Goal: Information Seeking & Learning: Check status

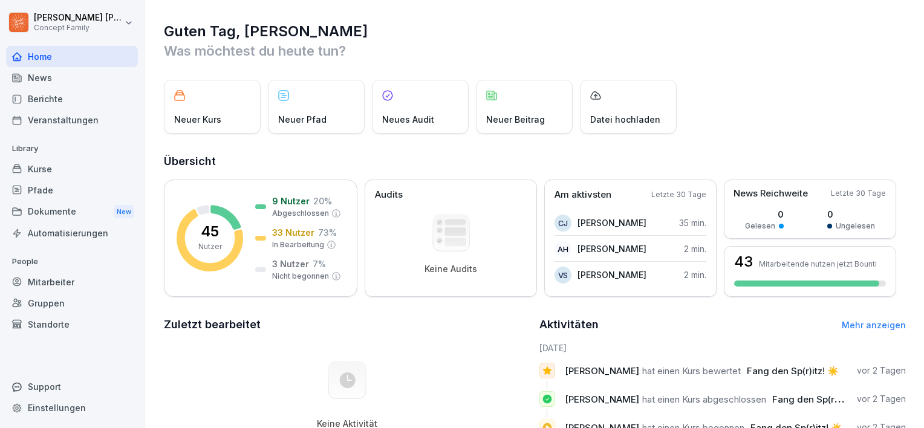
click at [55, 171] on div "Kurse" at bounding box center [72, 168] width 132 height 21
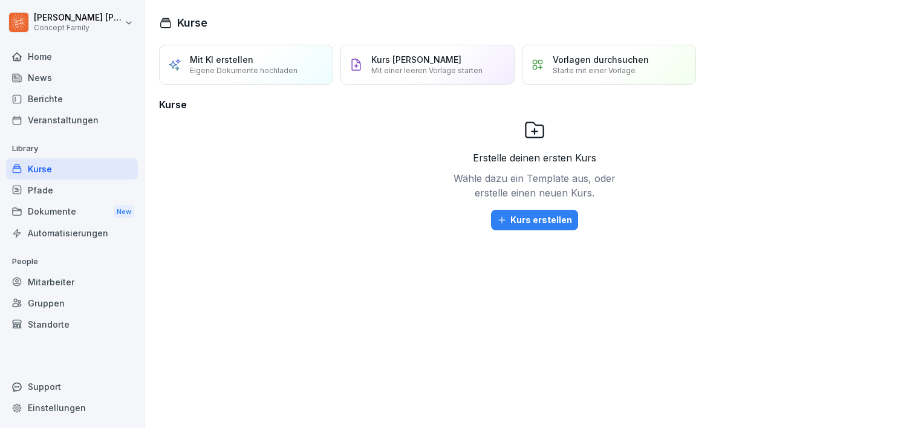
click at [51, 187] on div "Pfade" at bounding box center [72, 190] width 132 height 21
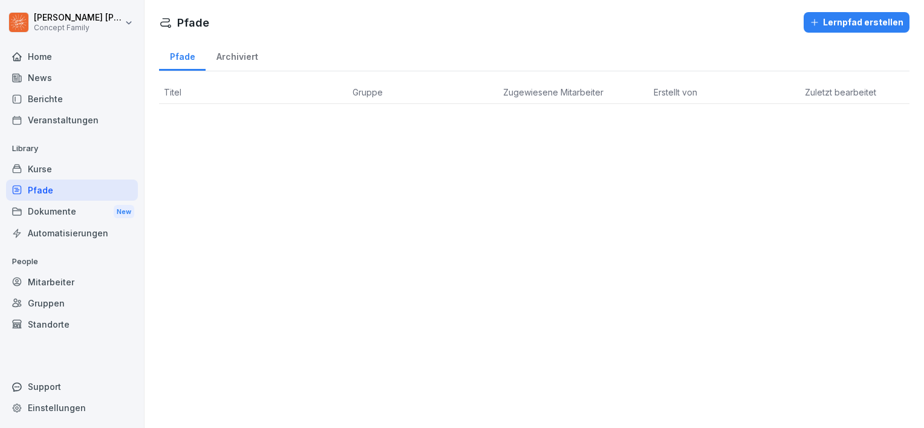
click at [41, 230] on div "Automatisierungen" at bounding box center [72, 233] width 132 height 21
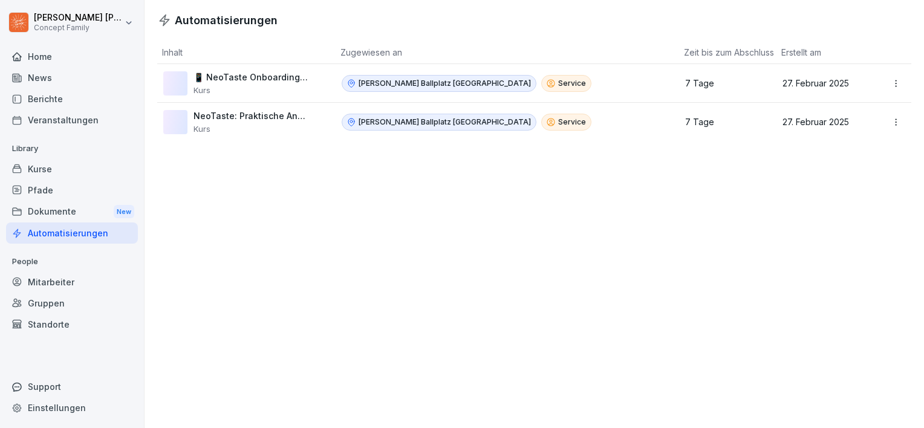
click at [56, 302] on div "Gruppen" at bounding box center [72, 303] width 132 height 21
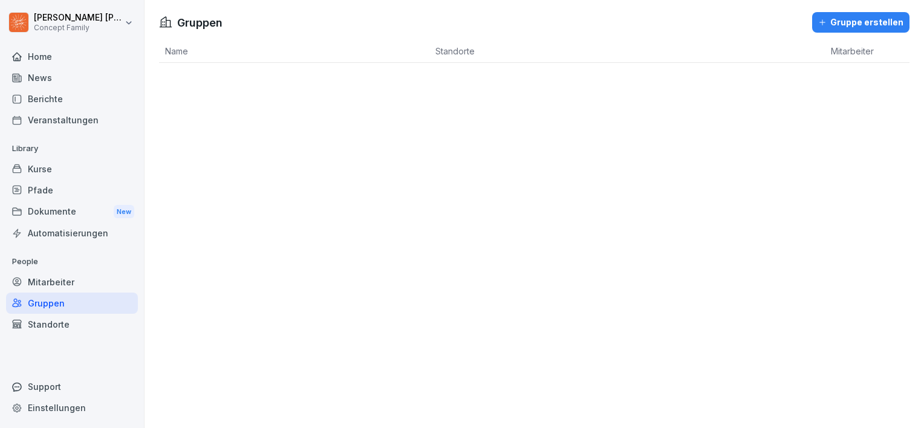
click at [58, 287] on div "Mitarbeiter" at bounding box center [72, 282] width 132 height 21
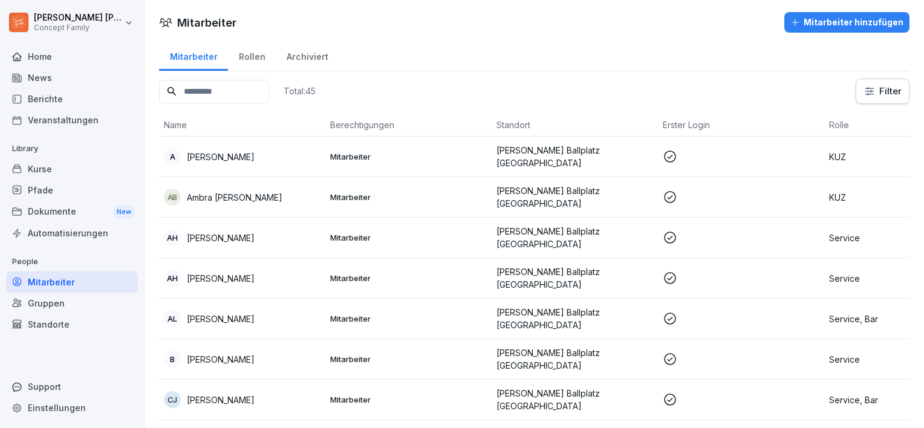
click at [79, 172] on div "Kurse" at bounding box center [72, 168] width 132 height 21
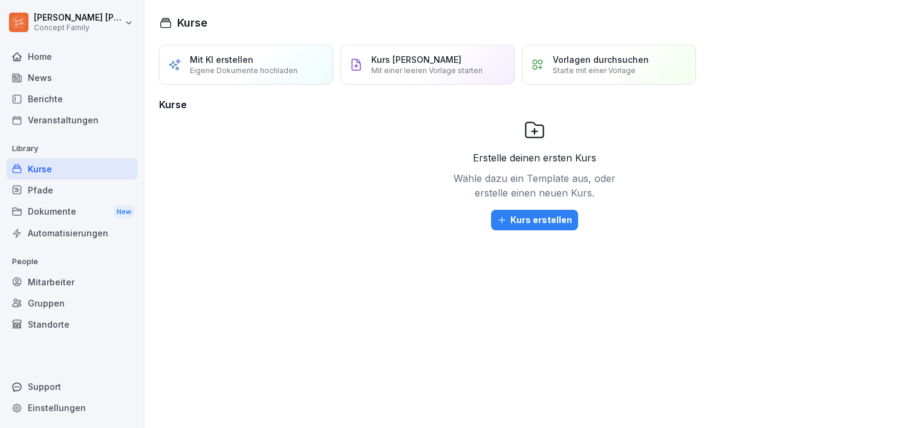
click at [75, 178] on div "Kurse" at bounding box center [72, 168] width 132 height 21
click at [73, 181] on div "Pfade" at bounding box center [72, 190] width 132 height 21
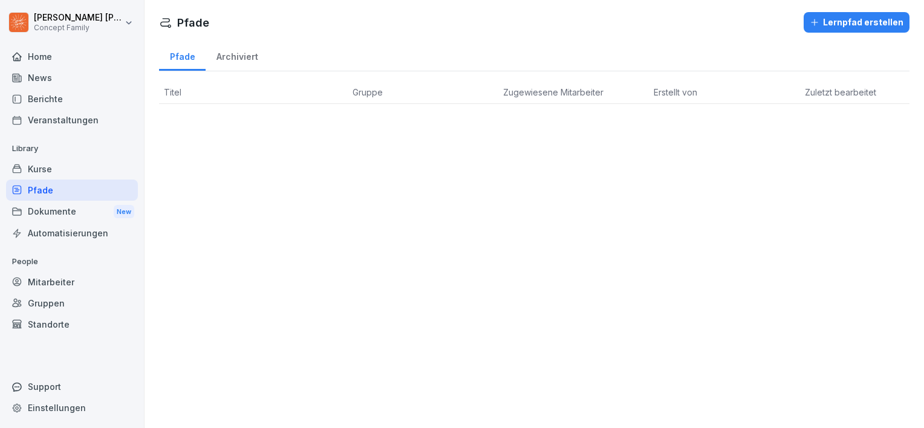
click at [81, 59] on div "Home" at bounding box center [72, 56] width 132 height 21
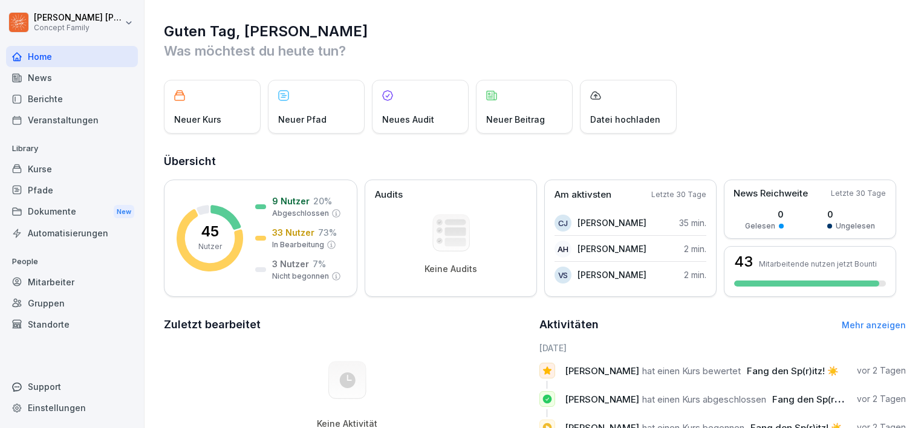
click at [71, 70] on div "News" at bounding box center [72, 77] width 132 height 21
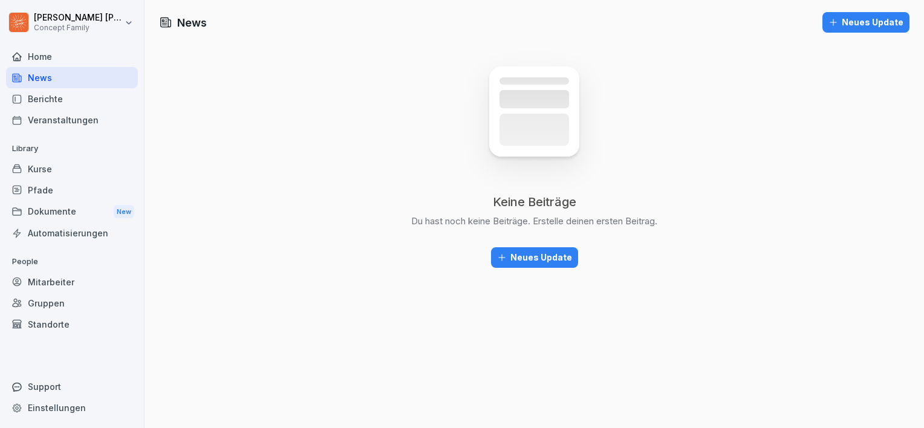
click at [65, 96] on div "Berichte" at bounding box center [72, 98] width 132 height 21
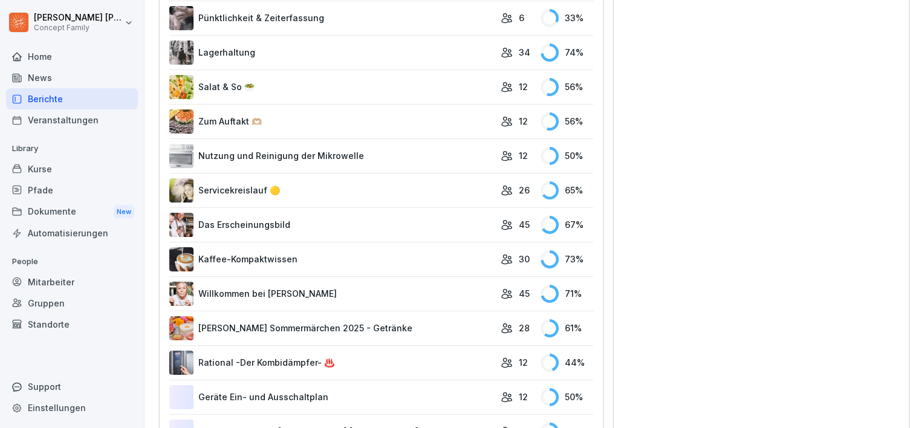
scroll to position [847, 0]
click at [509, 189] on div "26" at bounding box center [518, 189] width 34 height 13
click at [273, 182] on link "Servicekreislauf 🟡" at bounding box center [331, 190] width 325 height 24
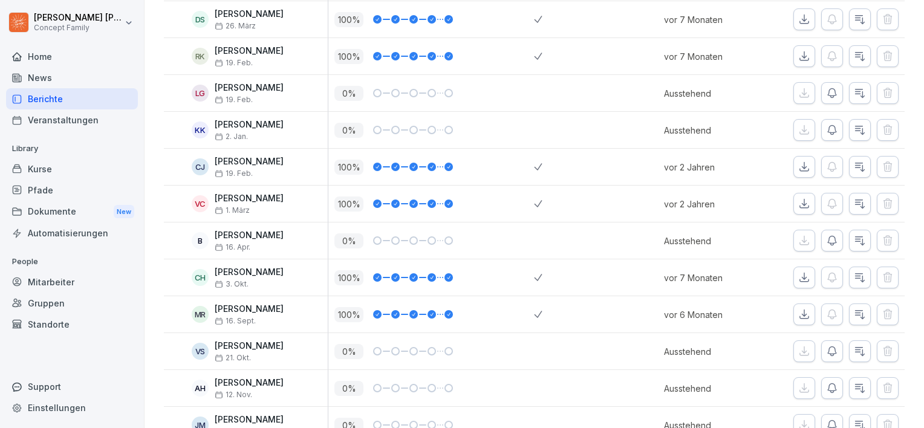
scroll to position [544, 0]
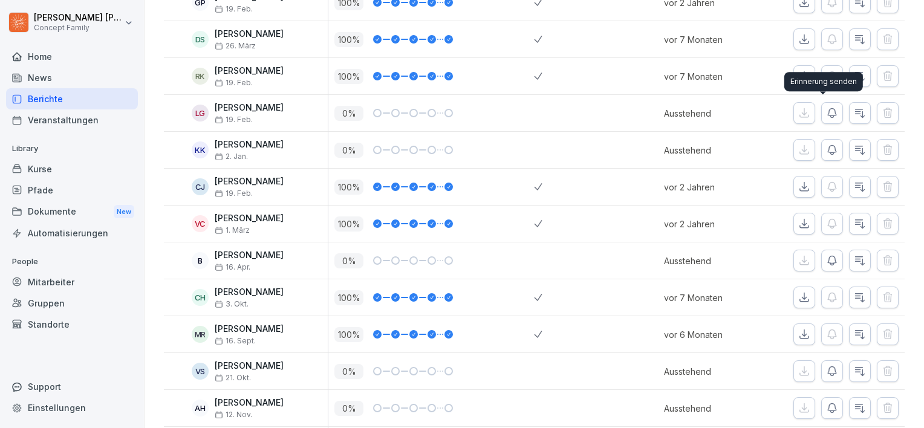
click at [826, 112] on icon "button" at bounding box center [832, 113] width 12 height 12
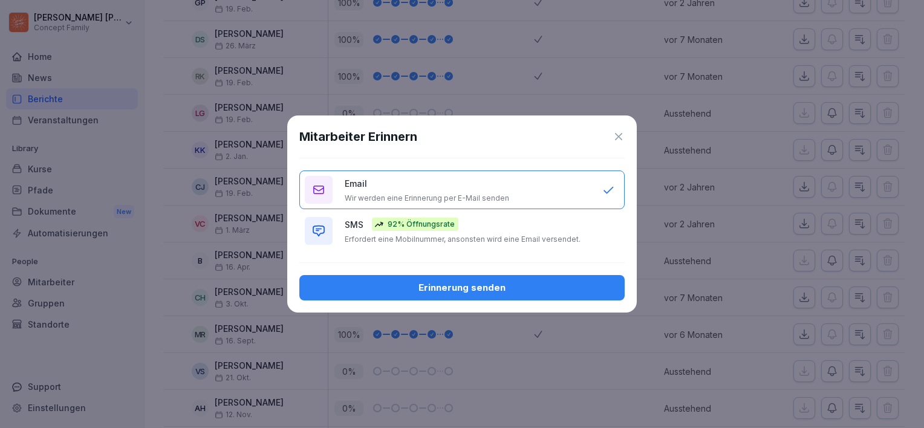
click at [472, 290] on div "Erinnerung senden" at bounding box center [462, 287] width 306 height 13
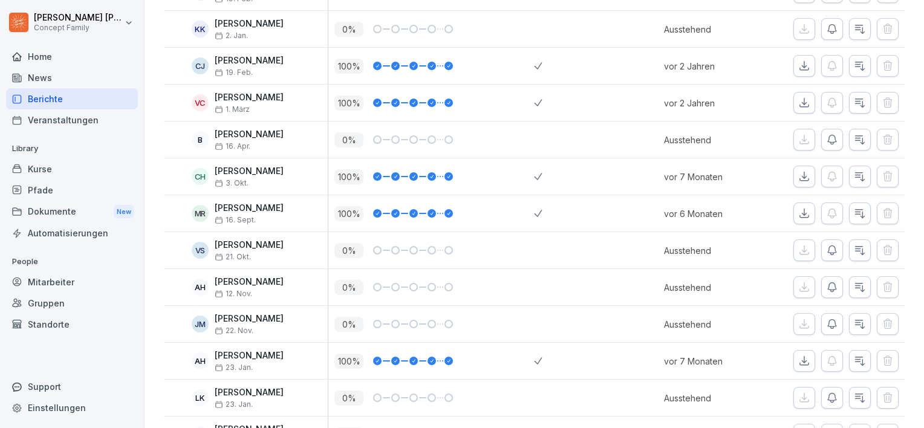
scroll to position [726, 0]
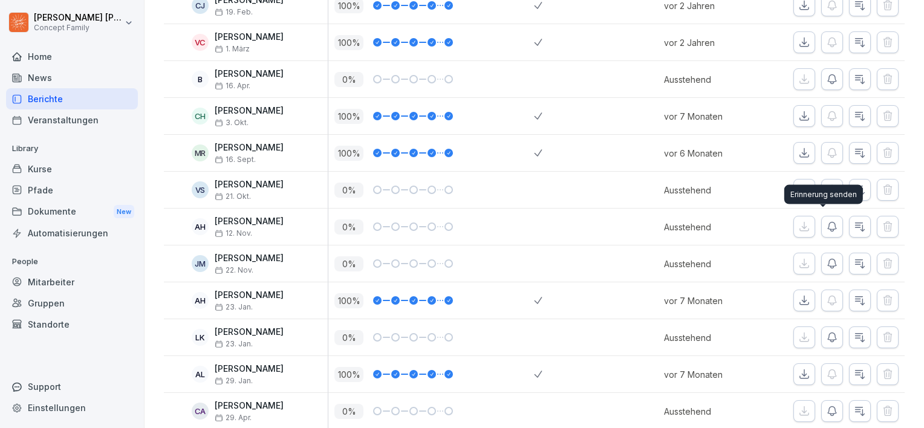
click at [826, 227] on icon "button" at bounding box center [832, 227] width 12 height 12
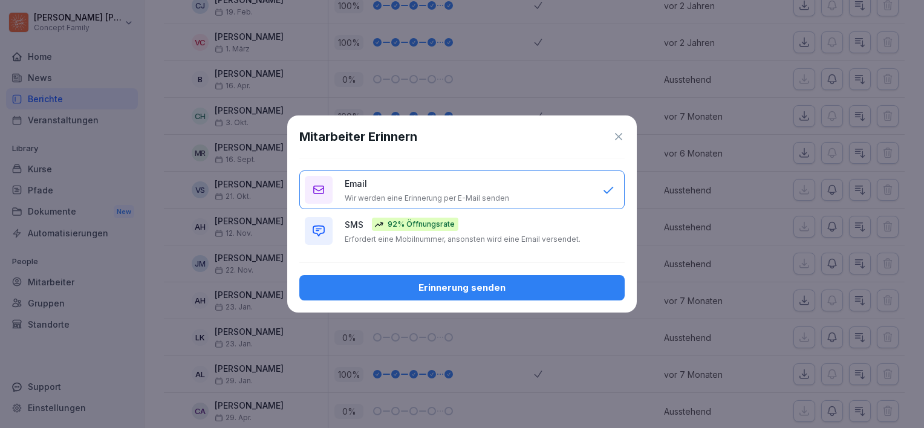
click at [512, 285] on div "Erinnerung senden" at bounding box center [462, 287] width 306 height 13
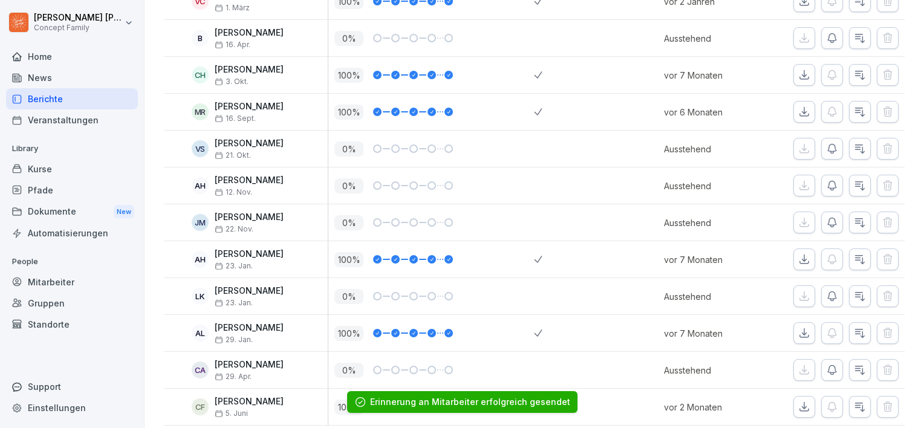
scroll to position [789, 0]
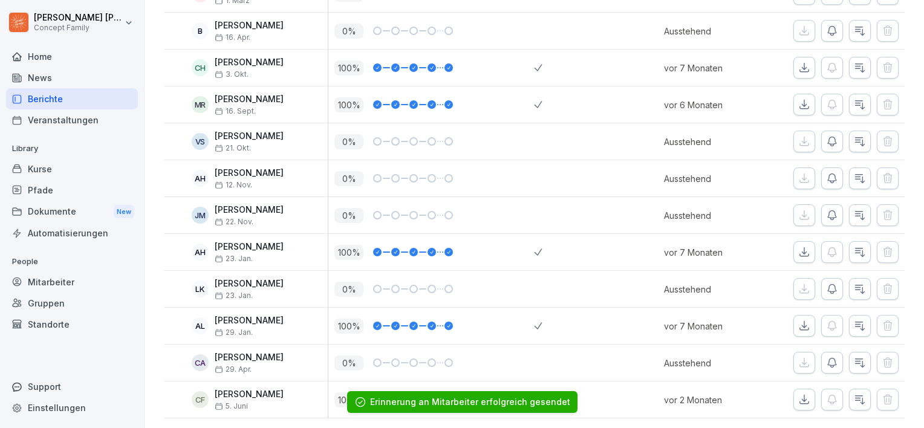
click at [828, 359] on icon "button" at bounding box center [832, 363] width 8 height 9
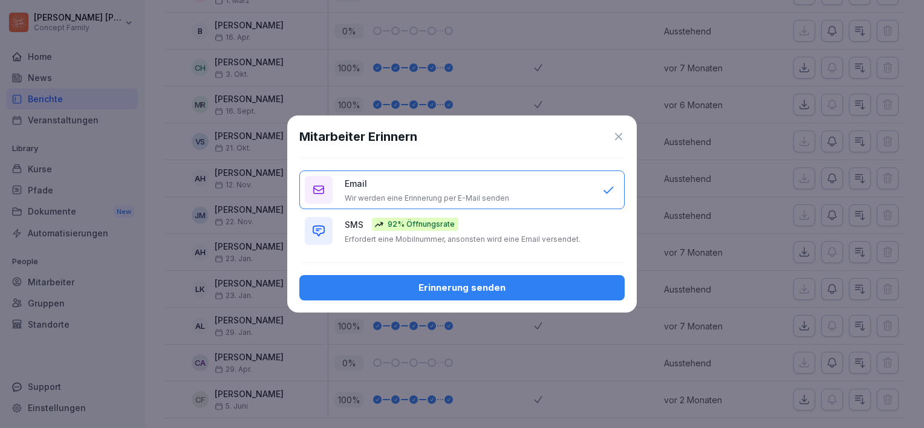
click at [519, 232] on div "SMS 92% Öffnungsrate Erfordert eine Mobilnummer, ansonsten wird eine Email vers…" at bounding box center [468, 231] width 246 height 27
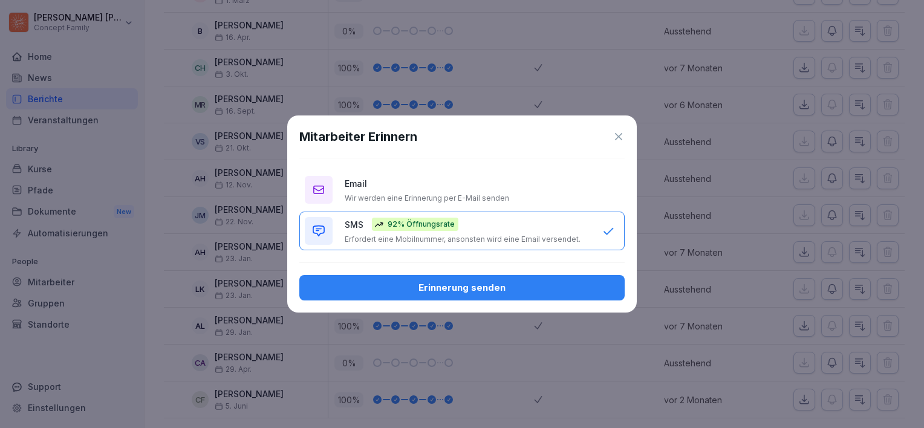
click at [497, 285] on div "Erinnerung senden" at bounding box center [462, 287] width 306 height 13
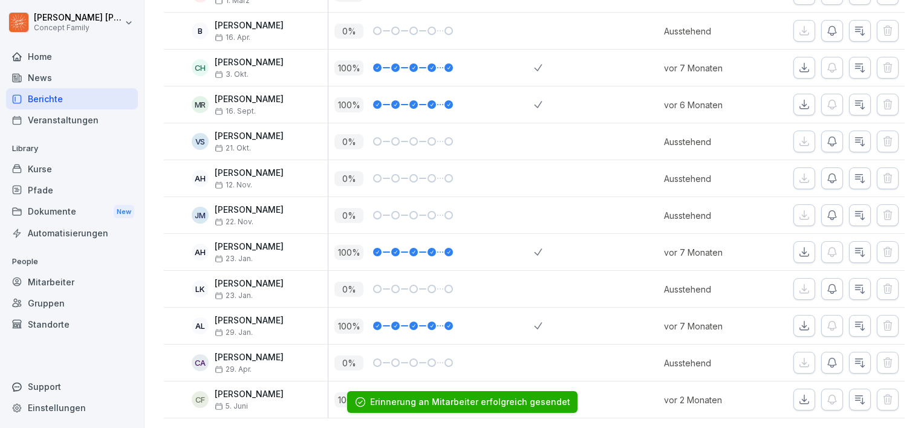
click at [806, 352] on div at bounding box center [848, 363] width 111 height 22
click at [826, 357] on icon "button" at bounding box center [832, 363] width 12 height 12
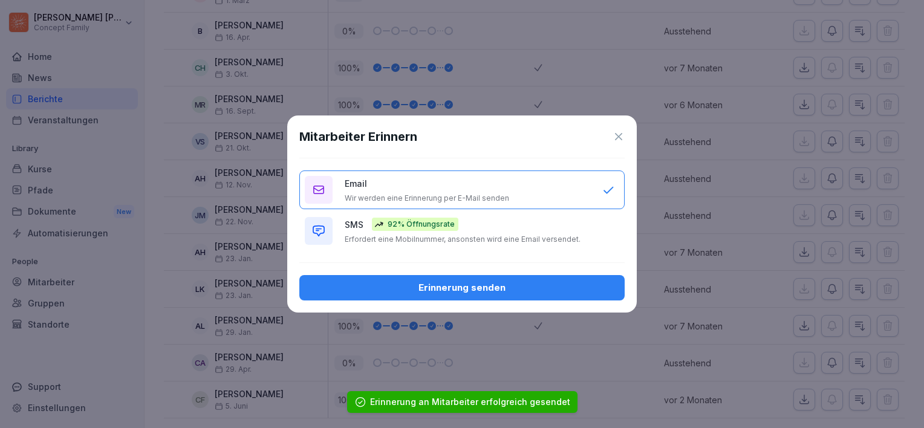
click at [523, 283] on div "Erinnerung senden" at bounding box center [462, 287] width 306 height 13
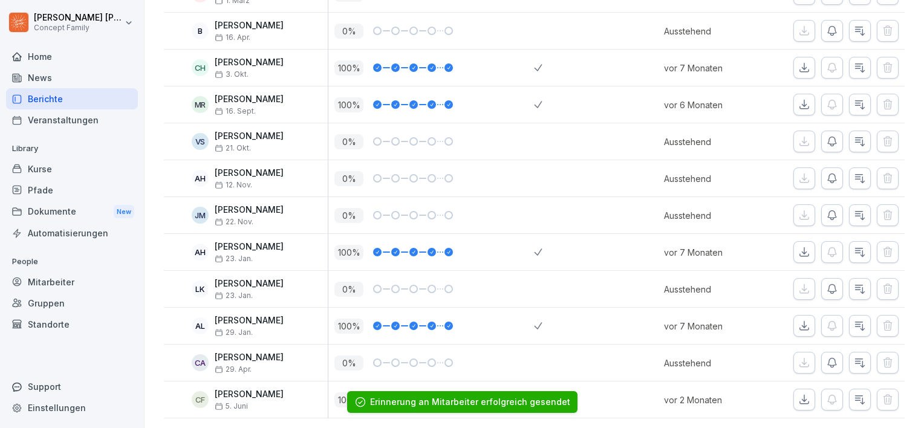
click at [92, 99] on div "Berichte" at bounding box center [72, 98] width 132 height 21
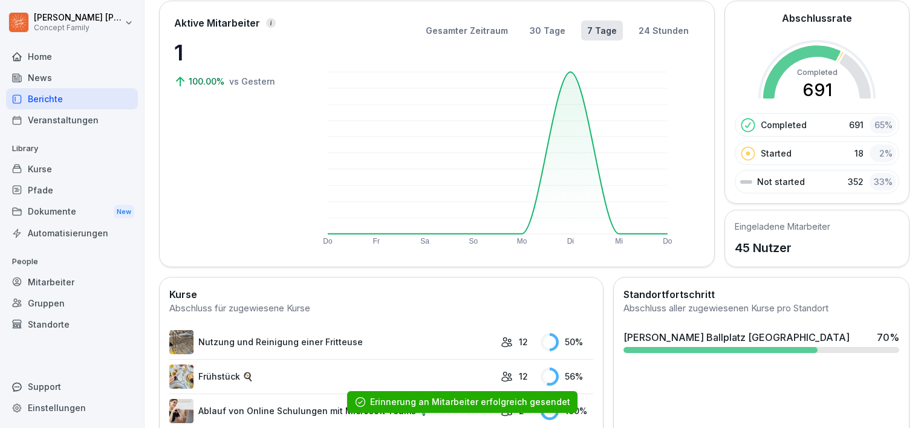
click at [67, 97] on div "Berichte" at bounding box center [72, 98] width 132 height 21
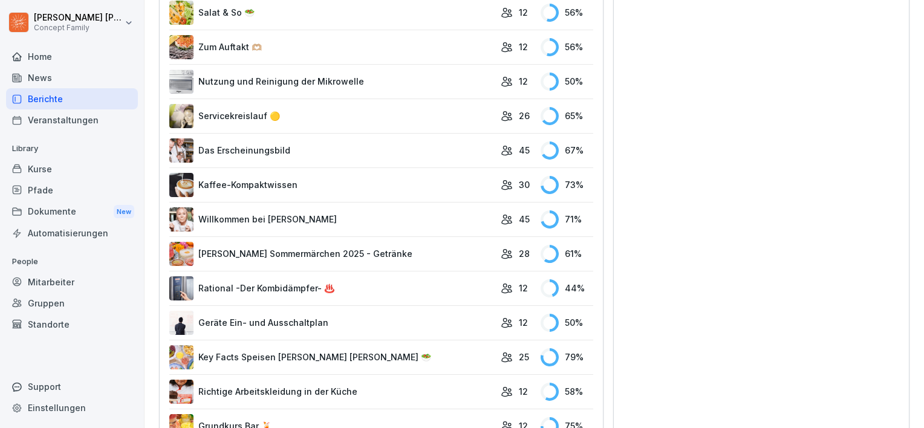
scroll to position [981, 0]
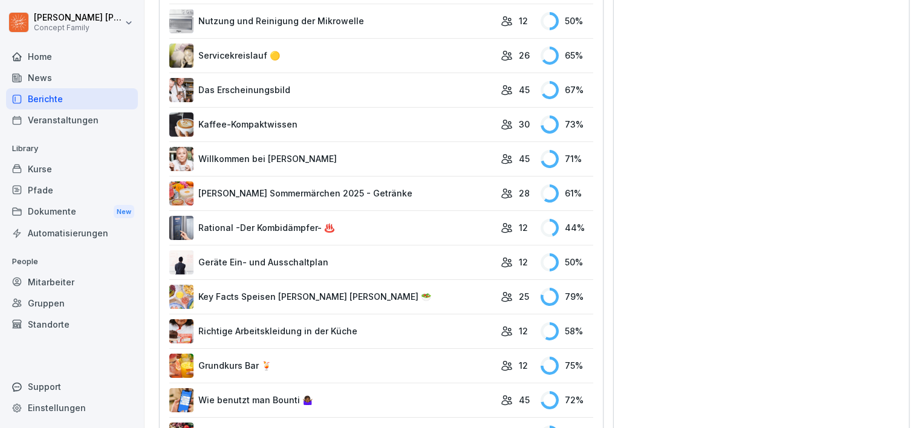
click at [70, 283] on div "Mitarbeiter" at bounding box center [72, 282] width 132 height 21
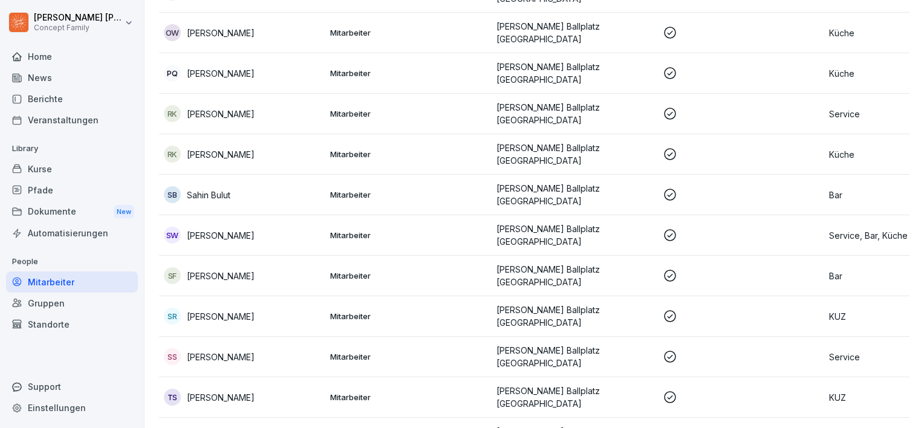
scroll to position [1479, 0]
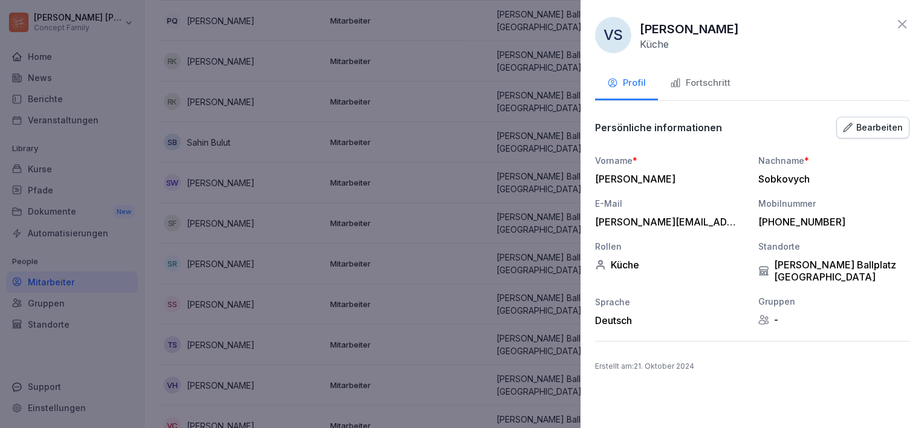
click at [694, 70] on button "Fortschritt" at bounding box center [700, 84] width 85 height 33
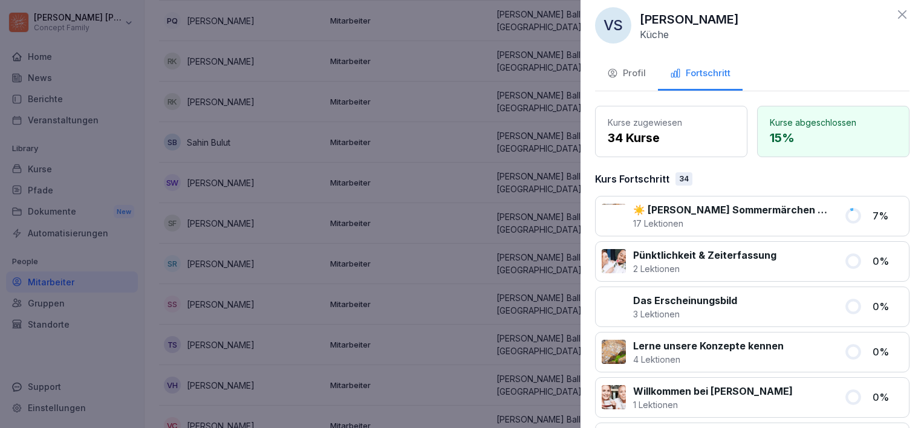
scroll to position [0, 0]
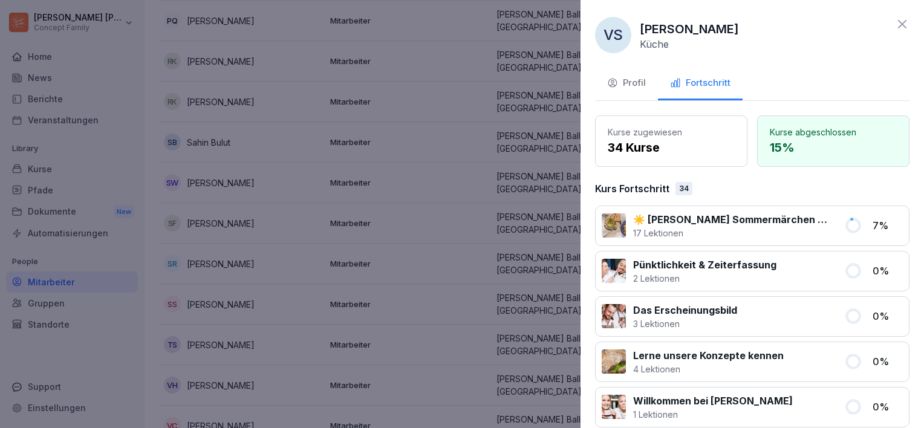
click at [734, 264] on p "Pünktlichkeit & Zeiterfassung" at bounding box center [704, 265] width 143 height 15
click at [908, 269] on div "VS [PERSON_NAME] Küche Profil Fortschritt Kurse zugewiesen 34 Kurse Kurse abges…" at bounding box center [753, 214] width 344 height 428
click at [856, 267] on div "Pünktlichkeit & Zeiterfassung 2 Lektionen 0 %" at bounding box center [752, 271] width 314 height 41
click at [714, 123] on div "Kurse zugewiesen 34 Kurse" at bounding box center [671, 141] width 152 height 51
click at [614, 63] on div "VS [PERSON_NAME] Küche Profil Fortschritt Kurse zugewiesen 34 Kurse Kurse abges…" at bounding box center [753, 214] width 344 height 428
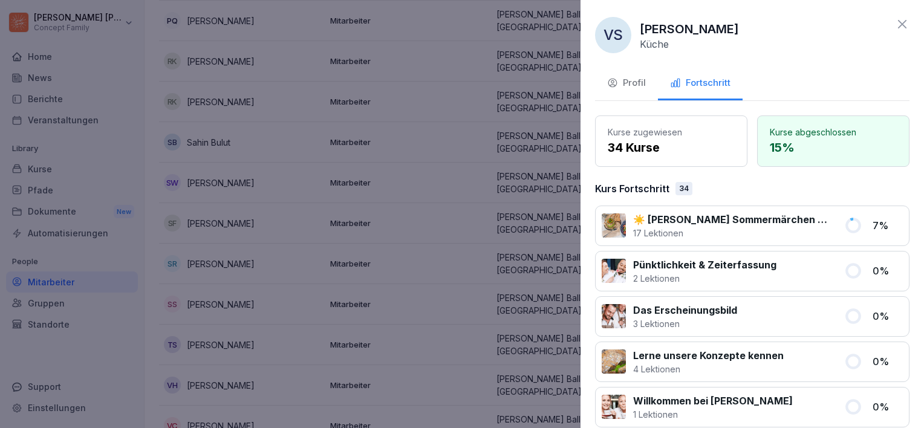
click at [625, 73] on button "Profil" at bounding box center [626, 84] width 63 height 33
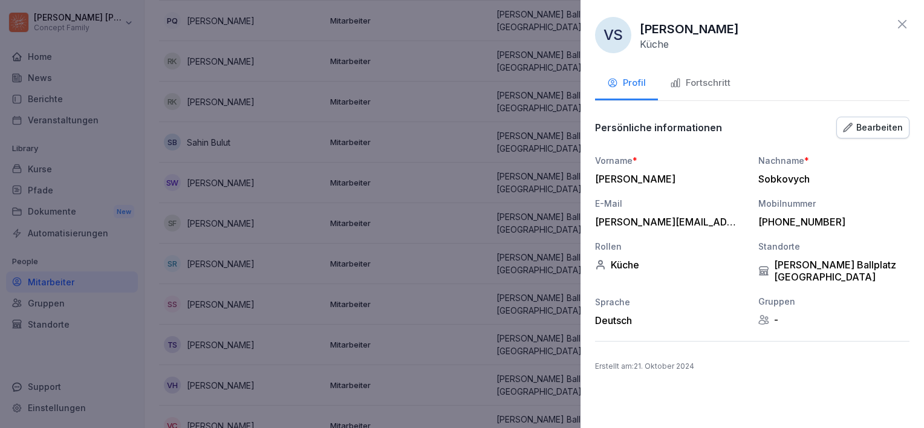
click at [870, 126] on div "Bearbeiten" at bounding box center [873, 127] width 60 height 13
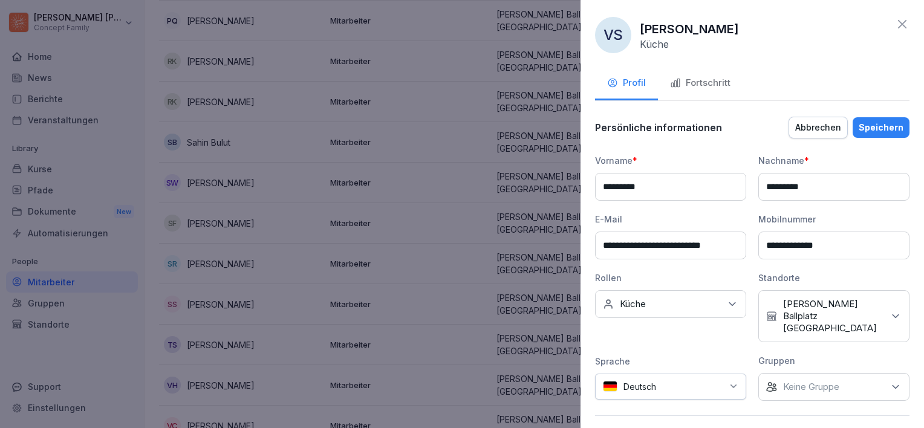
click at [893, 34] on div "VS [PERSON_NAME] Küche" at bounding box center [752, 35] width 314 height 36
click at [895, 22] on icon at bounding box center [902, 24] width 15 height 15
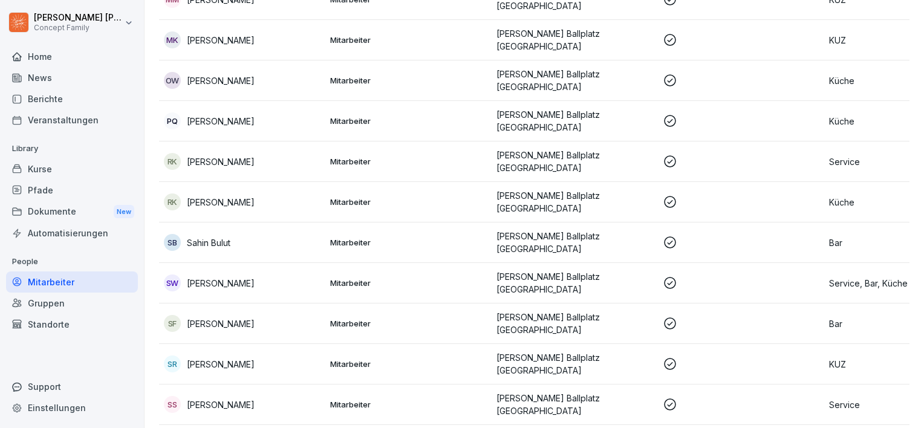
scroll to position [1358, 0]
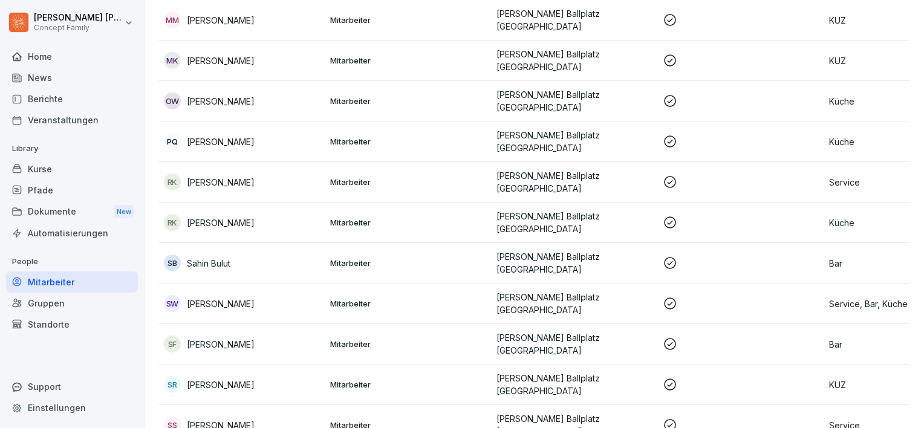
click at [209, 338] on p "[PERSON_NAME]" at bounding box center [221, 344] width 68 height 13
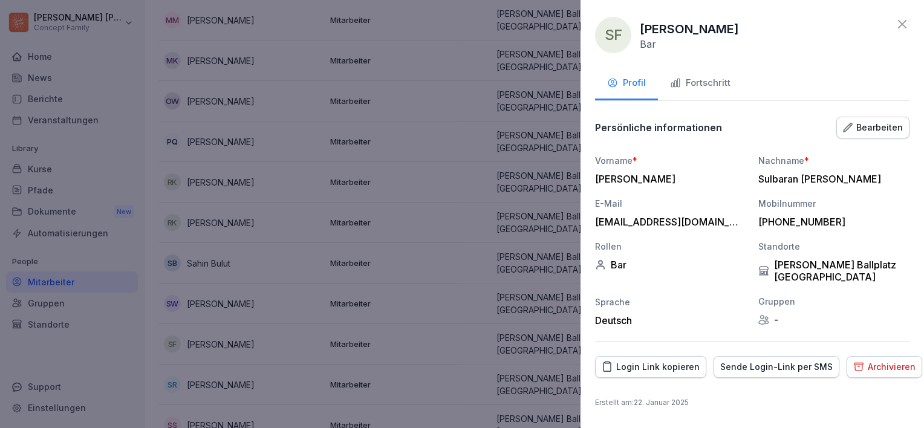
click at [699, 80] on div "Fortschritt" at bounding box center [700, 83] width 60 height 14
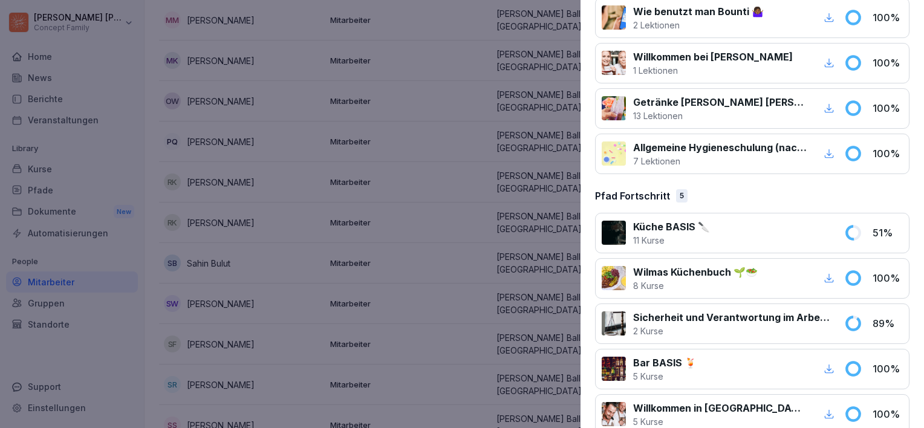
scroll to position [1897, 0]
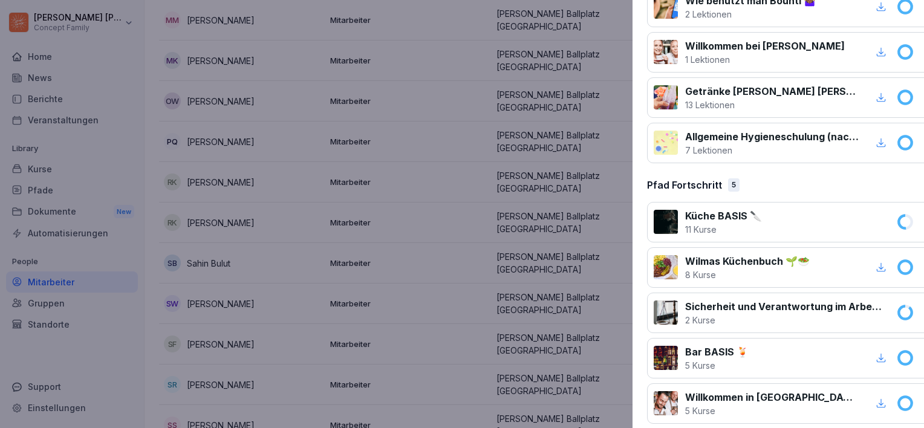
click at [484, 213] on div at bounding box center [462, 214] width 924 height 428
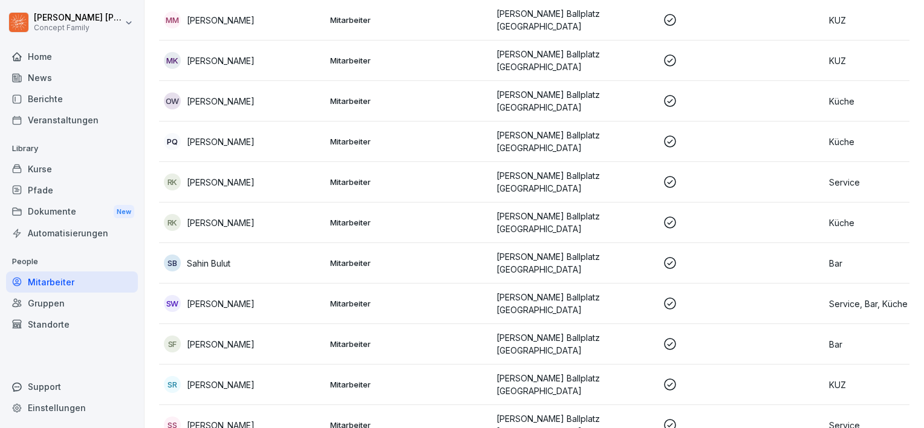
click at [222, 257] on p "Sahin Bulut" at bounding box center [209, 263] width 44 height 13
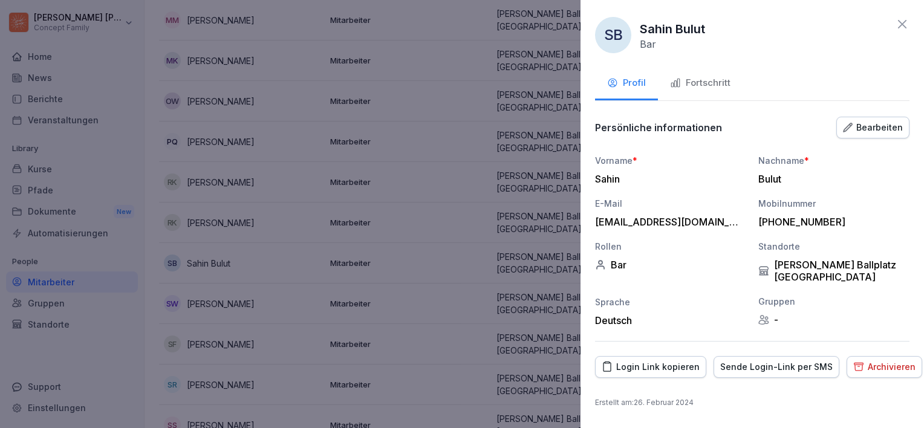
click at [737, 84] on button "Fortschritt" at bounding box center [700, 84] width 85 height 33
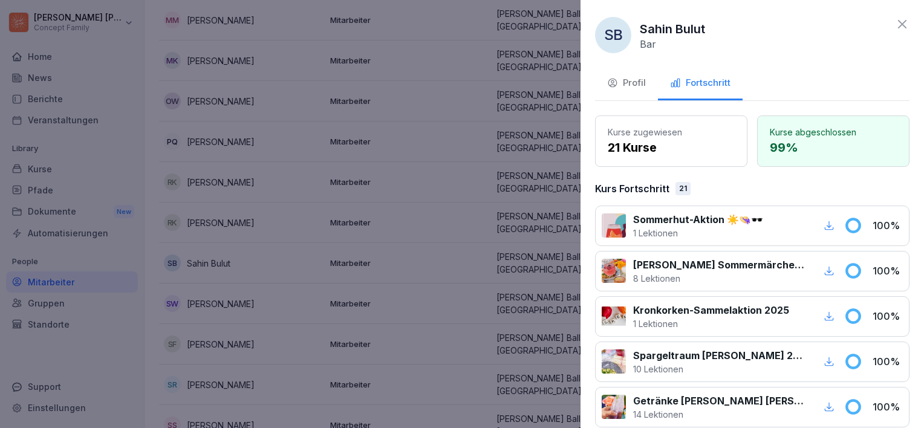
click at [394, 150] on div at bounding box center [462, 214] width 924 height 428
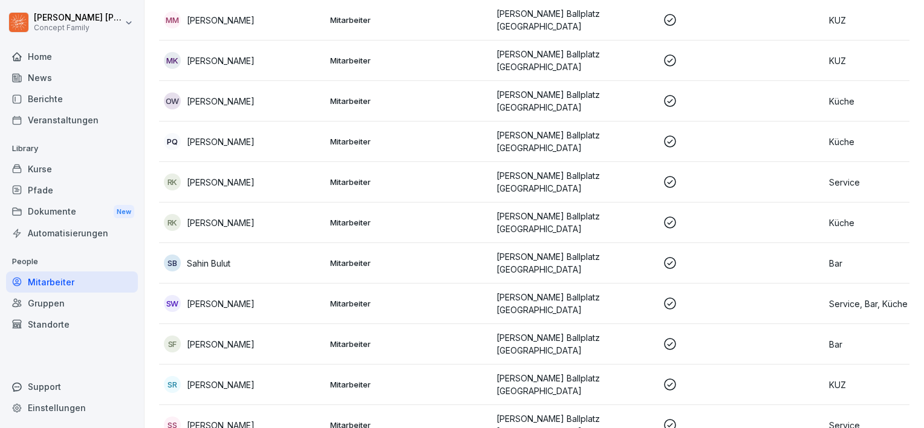
click at [400, 217] on p "Mitarbeiter" at bounding box center [408, 222] width 157 height 11
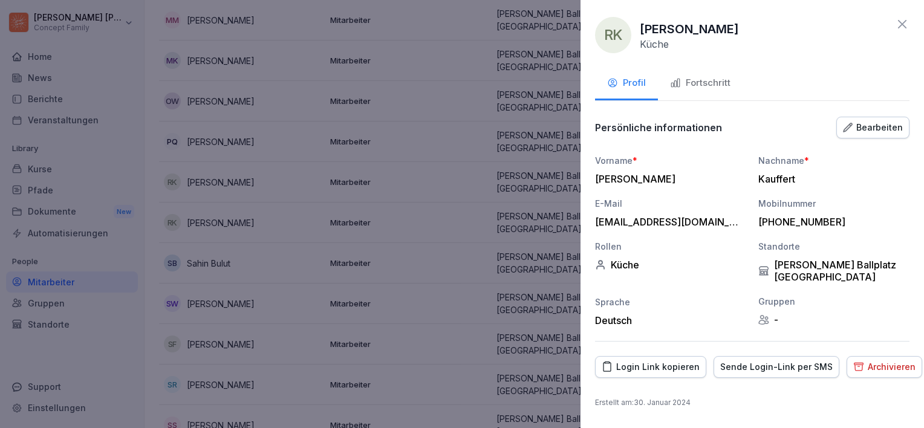
click at [702, 85] on div "Fortschritt" at bounding box center [700, 83] width 60 height 14
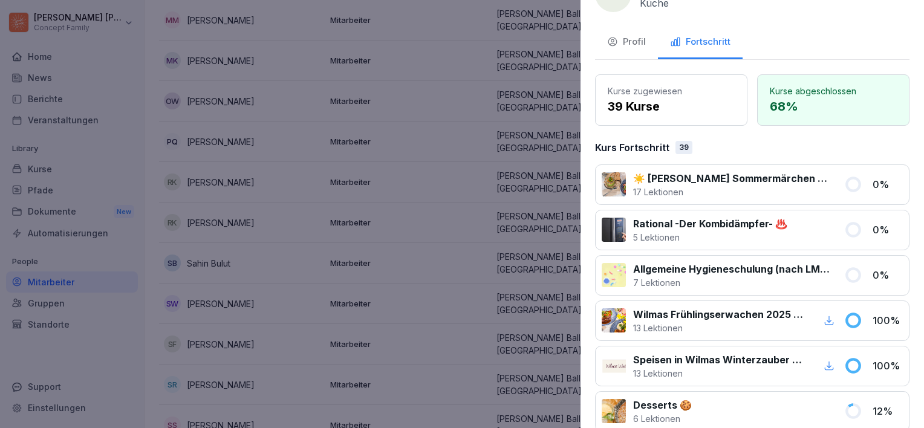
scroll to position [60, 0]
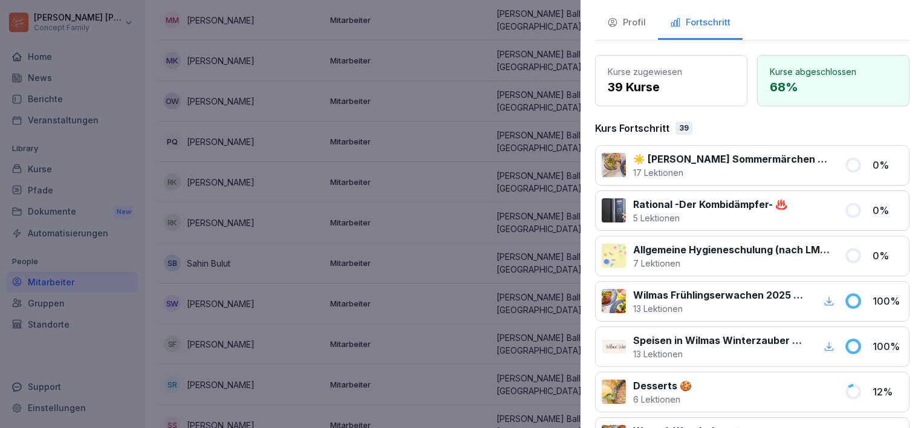
click at [556, 97] on div at bounding box center [462, 214] width 924 height 428
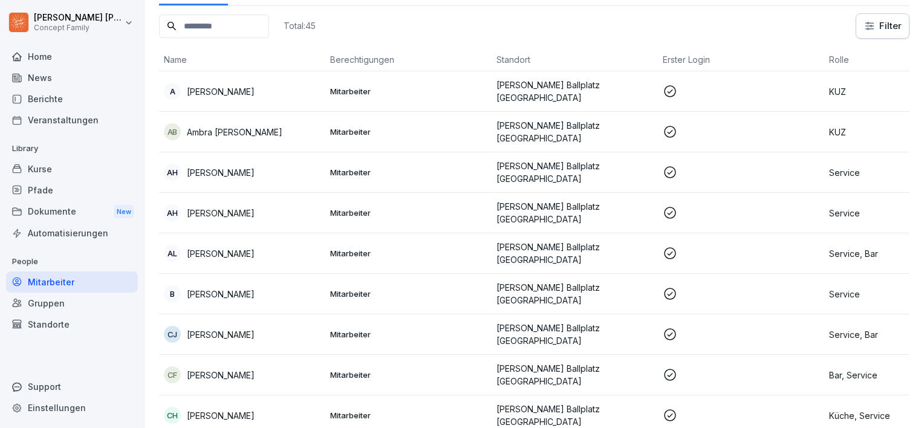
scroll to position [0, 0]
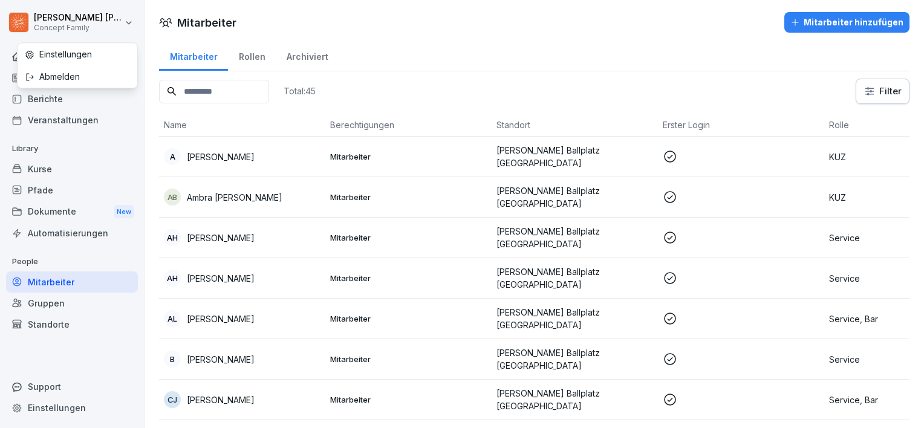
click at [82, 25] on html "[PERSON_NAME] Concept Family Home News Berichte Veranstaltungen Library Kurse P…" at bounding box center [462, 214] width 924 height 428
click at [483, 27] on html "[PERSON_NAME] Concept Family Home News Berichte Veranstaltungen Library Kurse P…" at bounding box center [462, 214] width 924 height 428
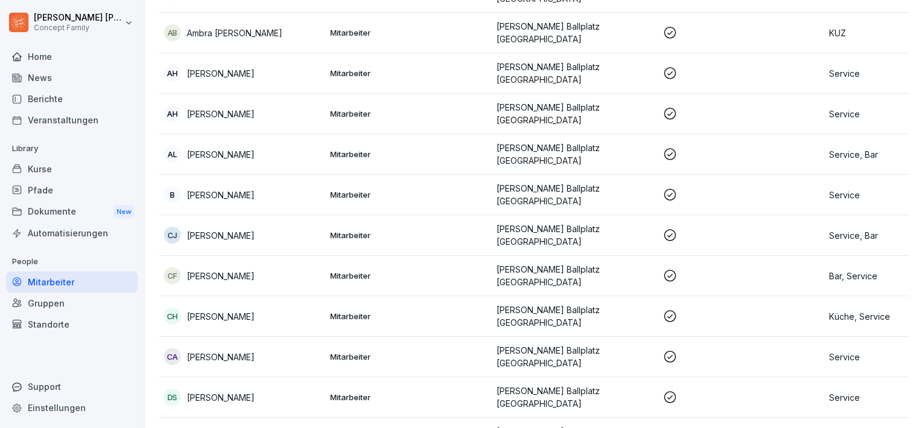
scroll to position [181, 0]
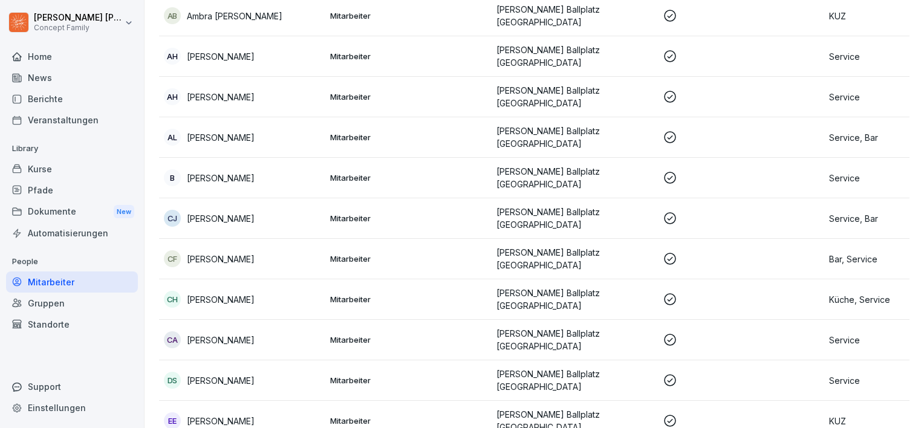
click at [226, 334] on p "[PERSON_NAME]" at bounding box center [221, 340] width 68 height 13
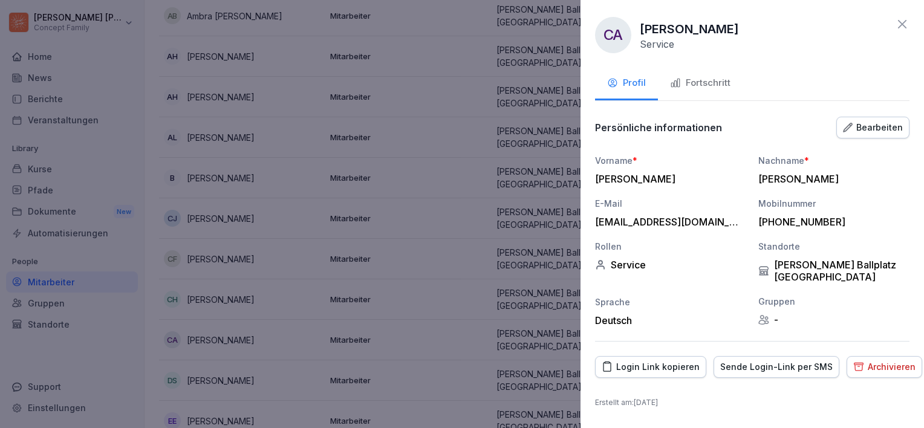
click at [659, 94] on button "Fortschritt" at bounding box center [700, 84] width 85 height 33
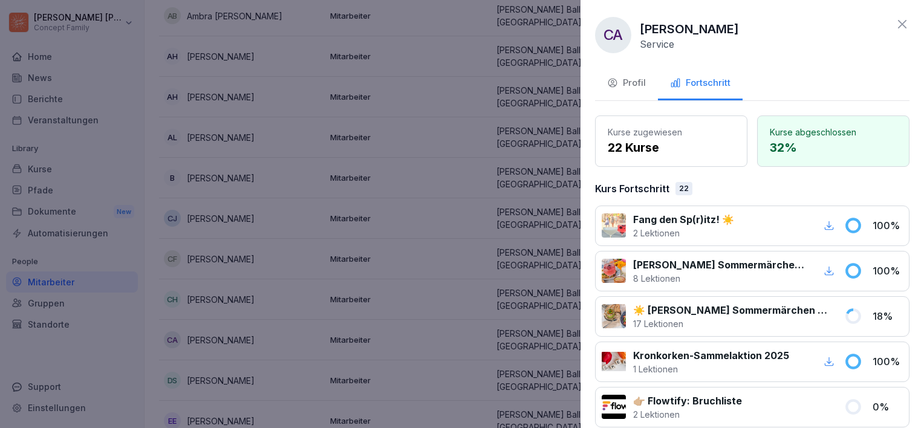
click at [697, 80] on div "Fortschritt" at bounding box center [700, 83] width 60 height 14
click at [821, 152] on p "32 %" at bounding box center [833, 147] width 127 height 18
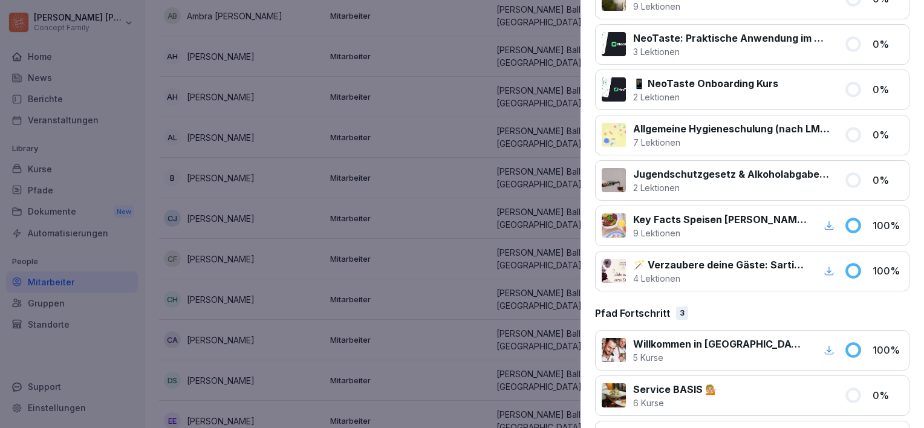
scroll to position [950, 0]
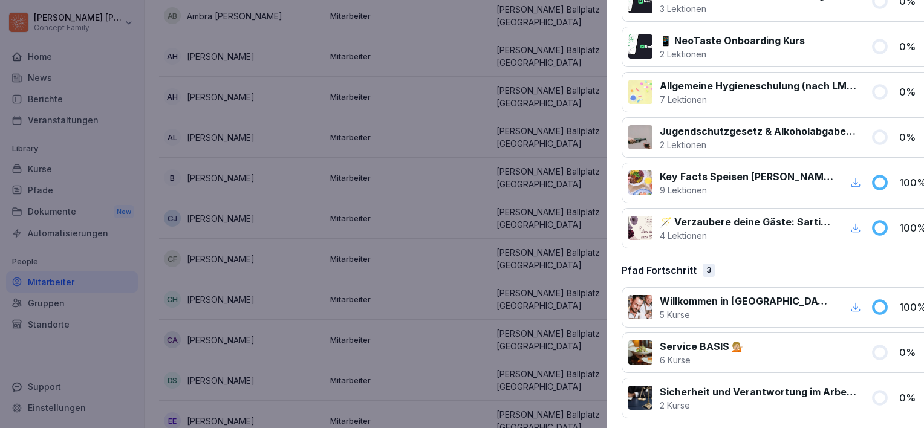
click at [186, 250] on div at bounding box center [462, 214] width 924 height 428
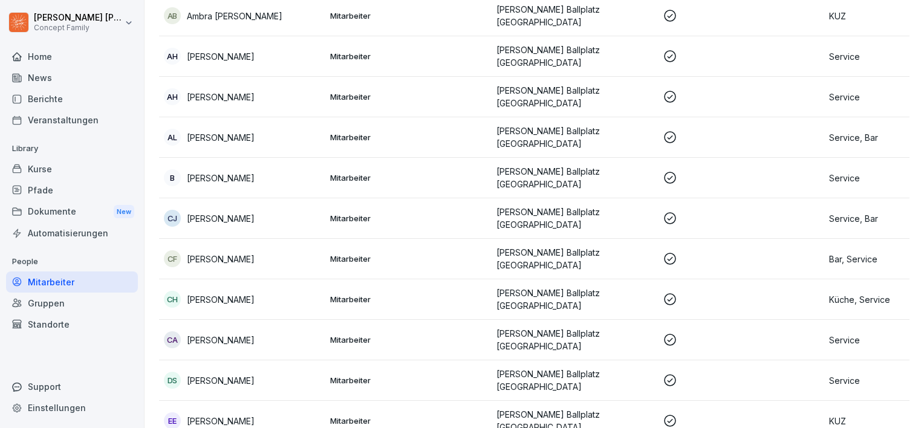
click at [201, 253] on p "[PERSON_NAME]" at bounding box center [221, 259] width 68 height 13
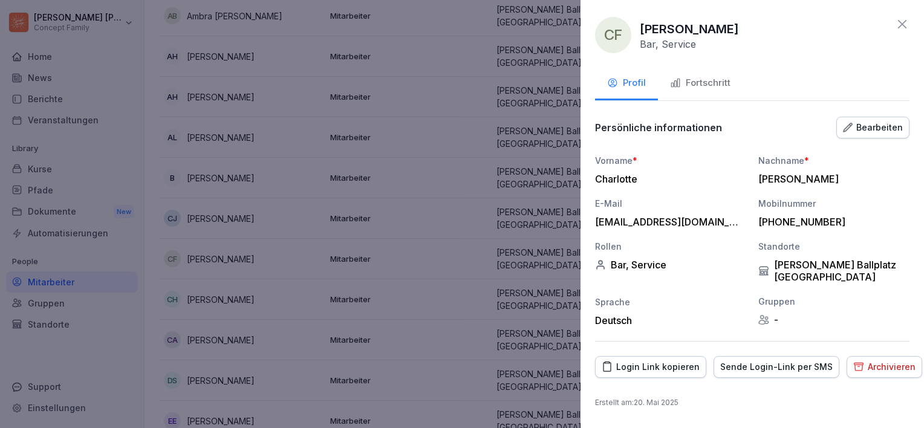
click at [709, 94] on button "Fortschritt" at bounding box center [700, 84] width 85 height 33
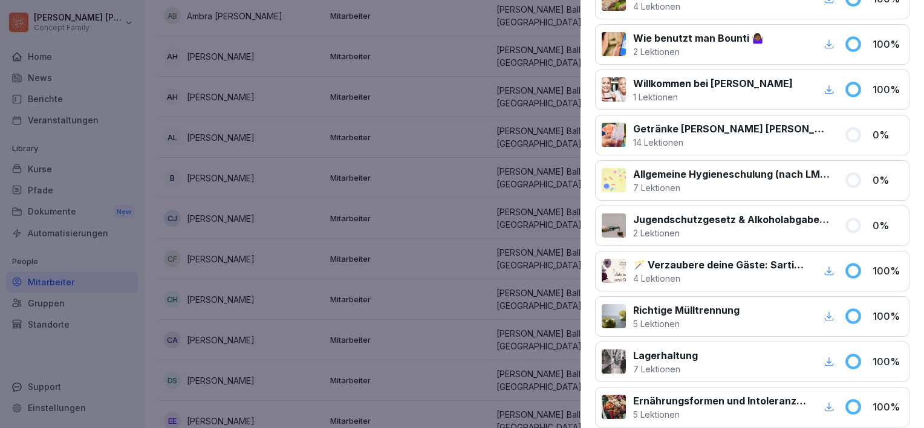
scroll to position [1086, 0]
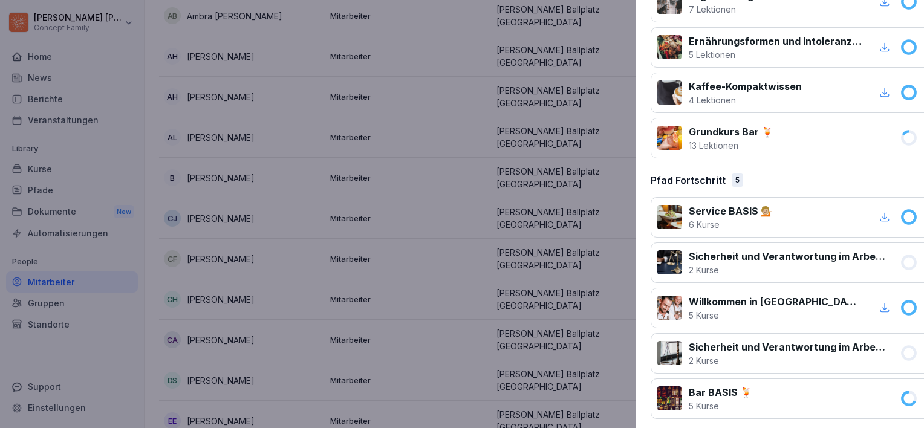
click at [345, 157] on div at bounding box center [462, 214] width 924 height 428
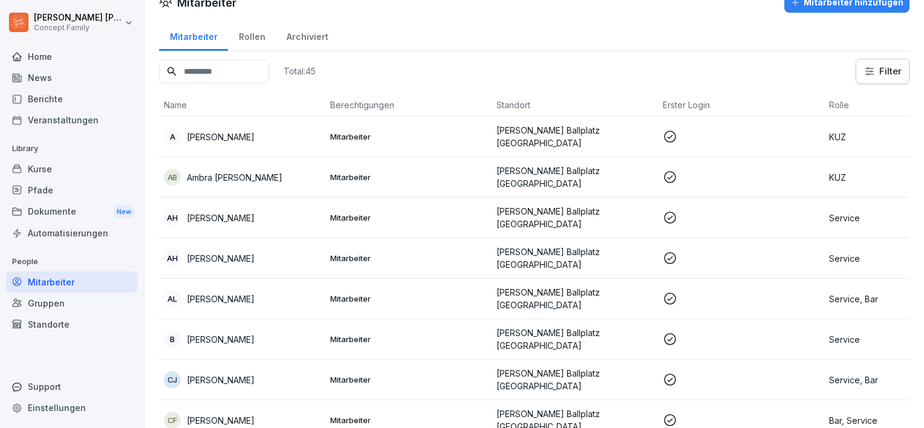
scroll to position [0, 0]
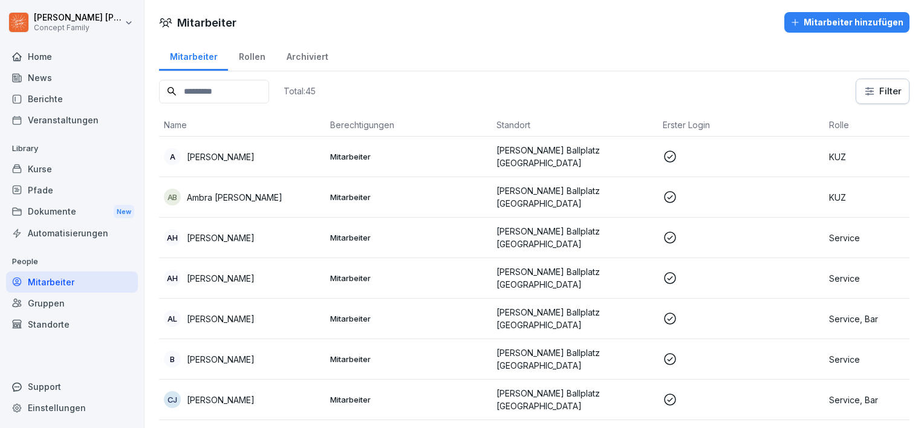
click at [224, 191] on p "Ambra [PERSON_NAME]" at bounding box center [235, 197] width 96 height 13
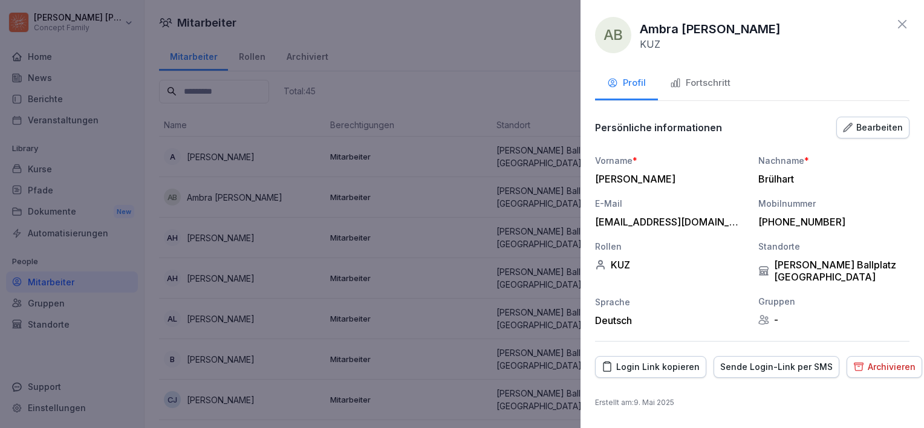
drag, startPoint x: 731, startPoint y: 87, endPoint x: 738, endPoint y: 88, distance: 7.3
click at [731, 87] on button "Fortschritt" at bounding box center [700, 84] width 85 height 33
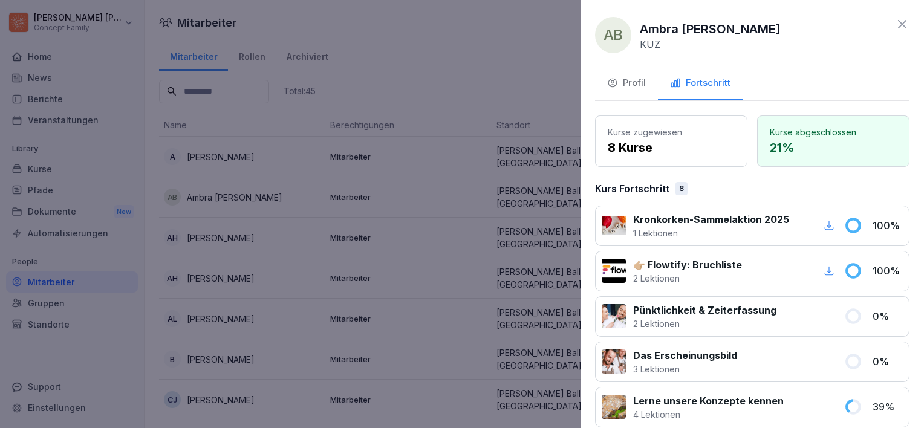
click at [853, 154] on p "21 %" at bounding box center [833, 147] width 127 height 18
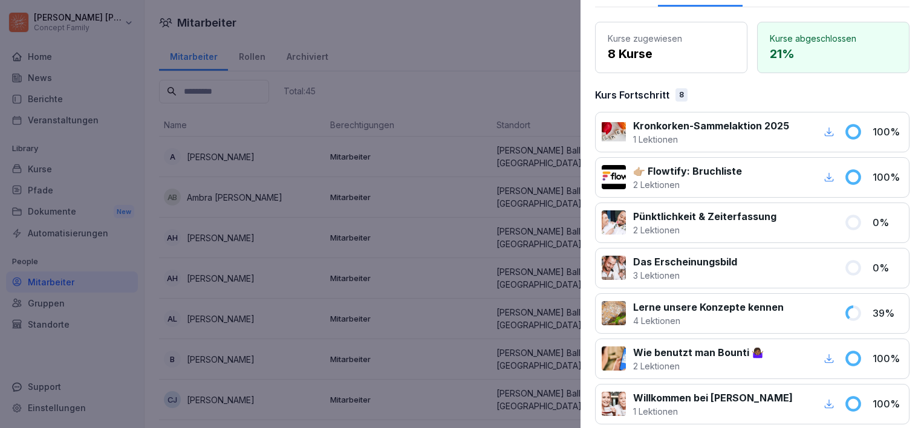
scroll to position [181, 0]
